Goal: Task Accomplishment & Management: Understand process/instructions

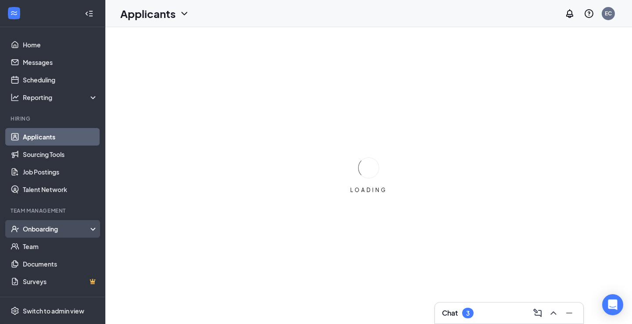
click at [44, 229] on div "Onboarding" at bounding box center [57, 229] width 68 height 9
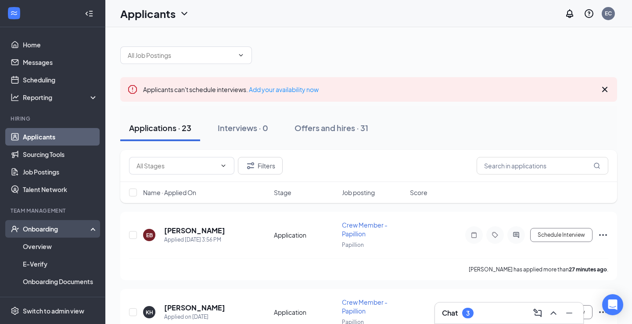
click at [44, 229] on div "Onboarding" at bounding box center [57, 229] width 68 height 9
click at [43, 244] on link "Overview" at bounding box center [60, 247] width 75 height 18
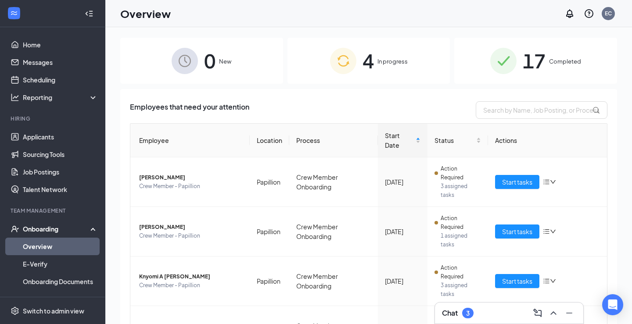
click at [415, 63] on div "4 In progress" at bounding box center [368, 61] width 163 height 46
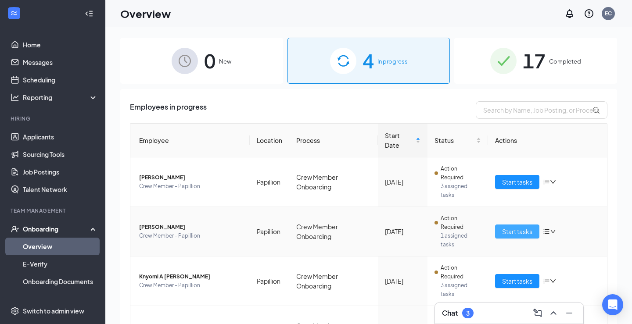
click at [516, 225] on button "Start tasks" at bounding box center [517, 232] width 44 height 14
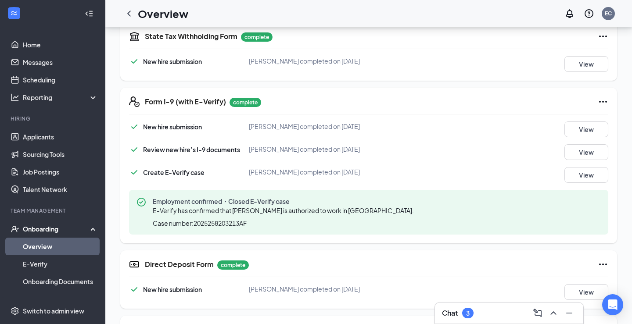
scroll to position [519, 0]
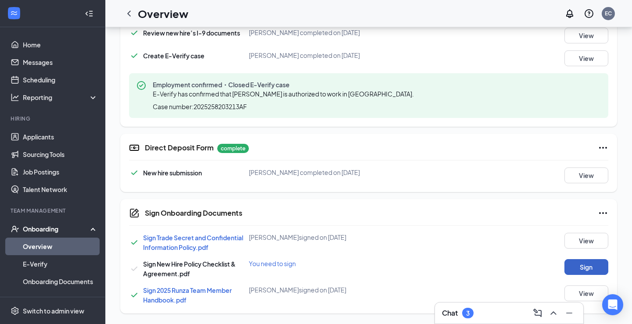
click at [583, 268] on button "Sign" at bounding box center [586, 267] width 44 height 16
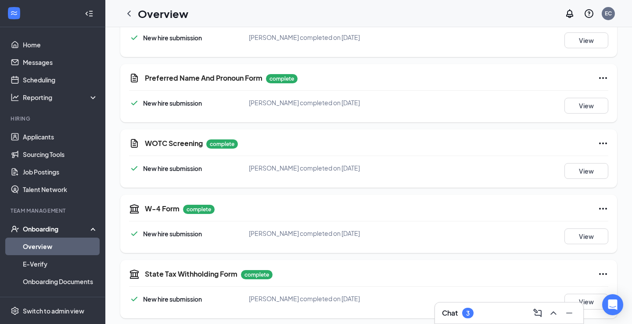
scroll to position [0, 0]
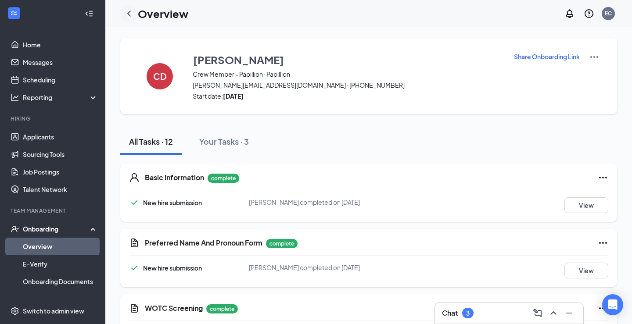
click at [129, 15] on icon "ChevronLeft" at bounding box center [129, 14] width 4 height 6
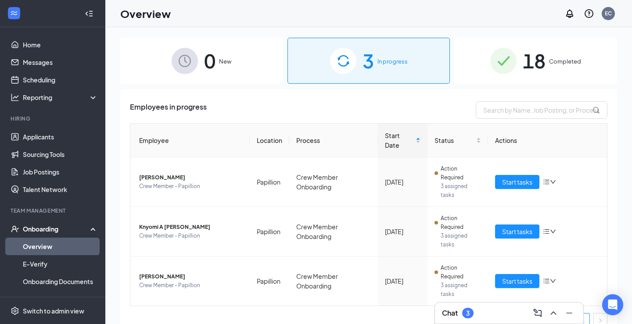
click at [35, 229] on div "Onboarding" at bounding box center [57, 229] width 68 height 9
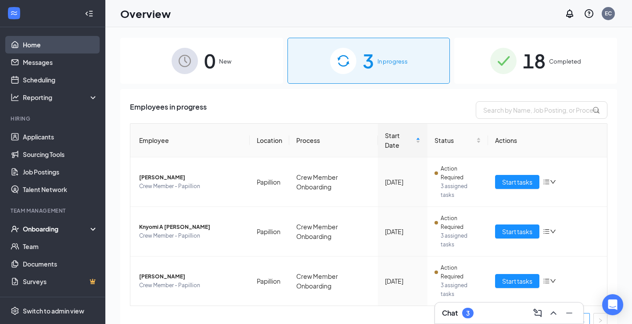
drag, startPoint x: 36, startPoint y: 32, endPoint x: 49, endPoint y: 46, distance: 19.2
click at [36, 32] on ul "Home Messages Scheduling Reporting Hiring Applicants Sourcing Tools Job Posting…" at bounding box center [52, 180] width 105 height 306
click at [49, 46] on link "Home" at bounding box center [60, 45] width 75 height 18
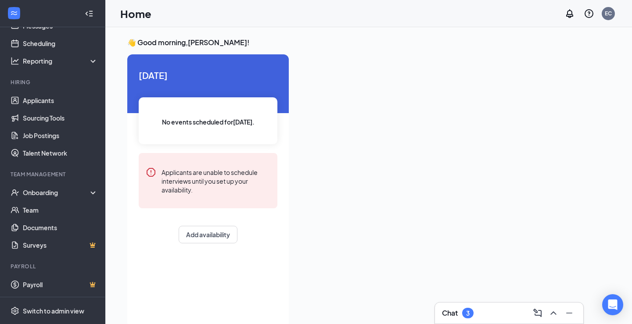
scroll to position [18, 0]
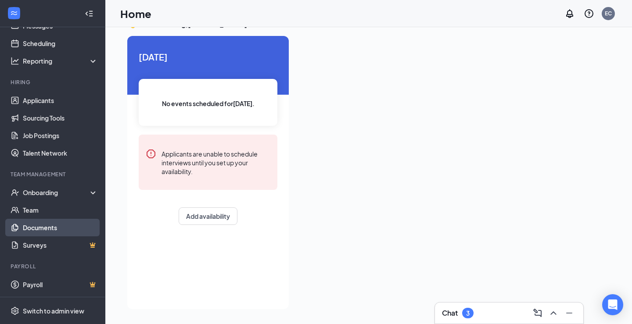
click at [63, 231] on link "Documents" at bounding box center [60, 228] width 75 height 18
